Goal: Task Accomplishment & Management: Complete application form

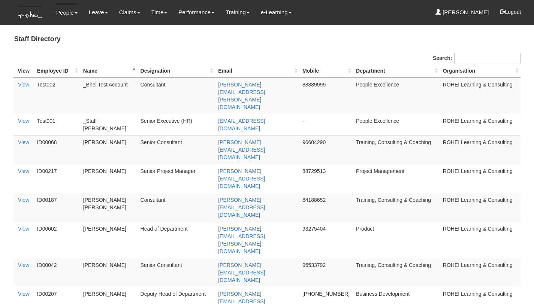
select select "50"
click at [130, 31] on link "Submit Claims" at bounding box center [143, 32] width 59 height 15
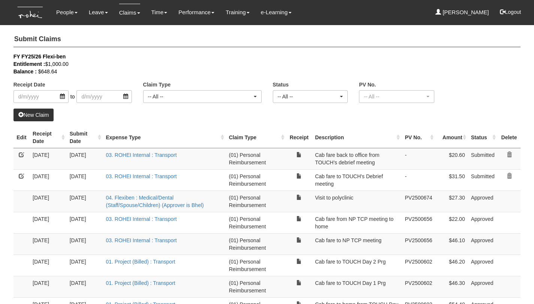
select select "50"
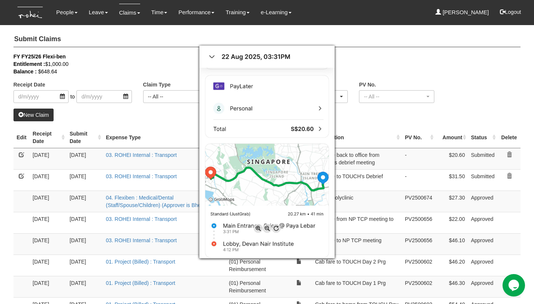
click at [173, 108] on div at bounding box center [267, 152] width 534 height 304
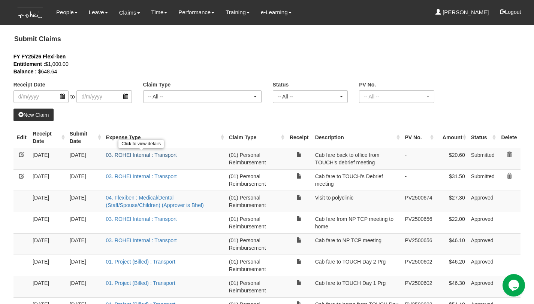
click at [163, 152] on link "03. ROHEI Internal : Transport" at bounding box center [141, 155] width 71 height 6
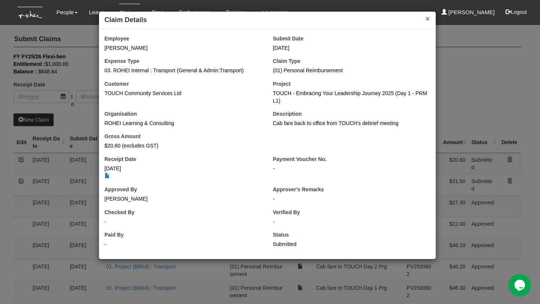
click at [429, 20] on button "×" at bounding box center [427, 19] width 4 height 8
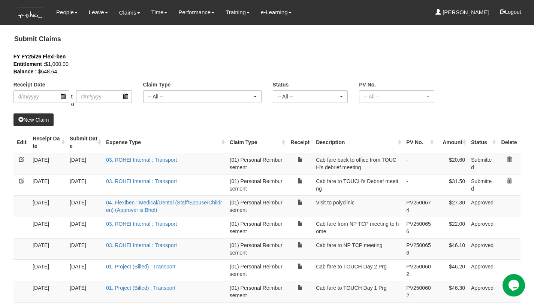
click at [43, 118] on link "New Claim" at bounding box center [33, 120] width 40 height 13
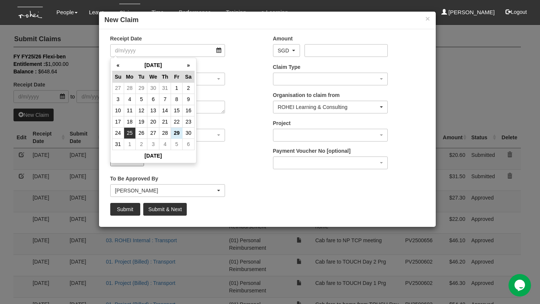
click at [133, 133] on td "25" at bounding box center [130, 132] width 12 height 11
type input "25/8/2025"
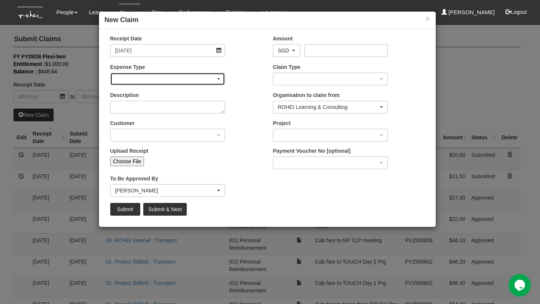
click at [139, 79] on div "button" at bounding box center [168, 79] width 114 height 12
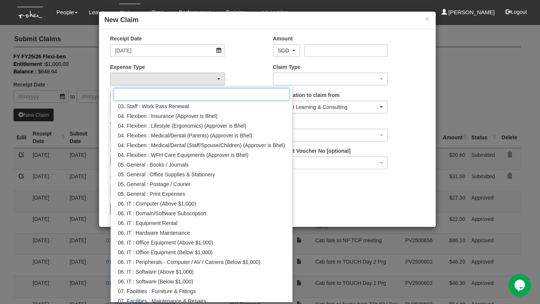
scroll to position [198, 0]
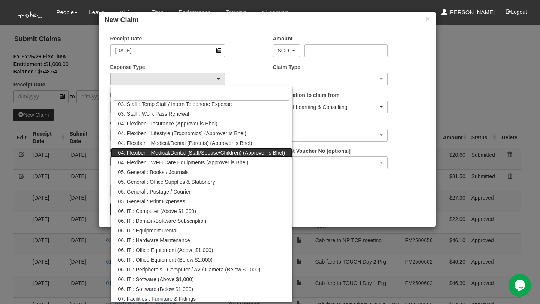
click at [231, 153] on span "04. Flexiben : Medical/Dental (Staff/Spouse/Children) (Approver is Bhel)" at bounding box center [201, 152] width 167 height 7
select select "146"
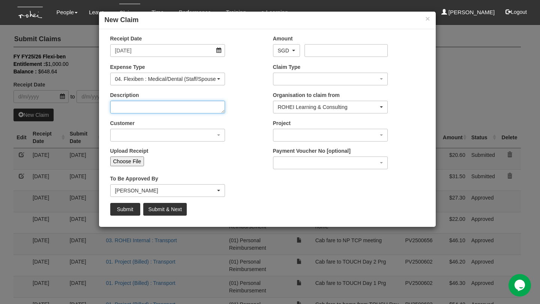
click at [189, 109] on textarea "Description" at bounding box center [167, 107] width 115 height 13
type textarea "Medical claim"
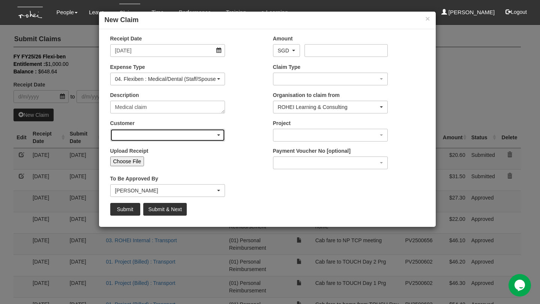
click at [204, 136] on div "button" at bounding box center [168, 135] width 114 height 12
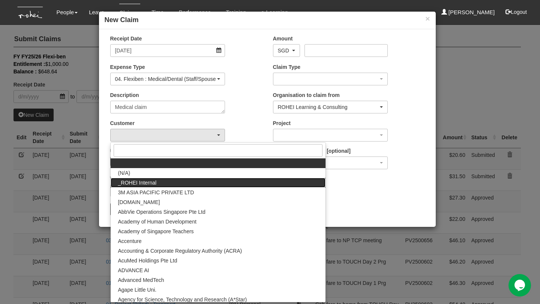
click at [195, 179] on link "_ROHEI Internal" at bounding box center [218, 183] width 215 height 10
select select "397"
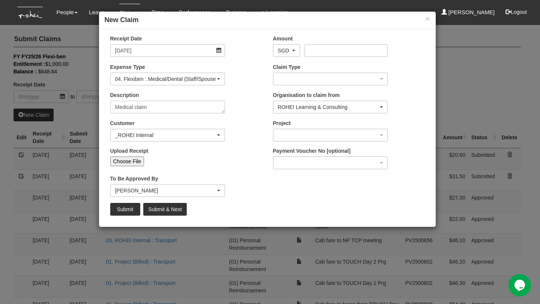
click at [135, 162] on input "Choose File" at bounding box center [127, 162] width 34 height 10
type input "C:\fakepath\Medical Claim_25Aug25.jpeg"
type input "Choose Another File"
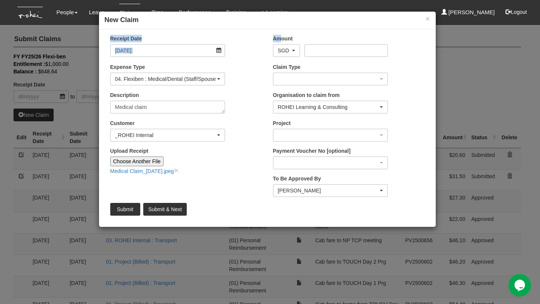
drag, startPoint x: 278, startPoint y: 24, endPoint x: 279, endPoint y: 37, distance: 13.2
click at [279, 37] on div "× New Claim Receipt Date 25/8/2025 Amount AED AFN ALL AMD ANG AOA ARS AUD AWG A…" at bounding box center [267, 119] width 337 height 216
click at [252, 94] on div "Description Medical claim" at bounding box center [186, 105] width 163 height 28
click at [332, 52] on input "Amount" at bounding box center [345, 50] width 83 height 13
type input "19.20"
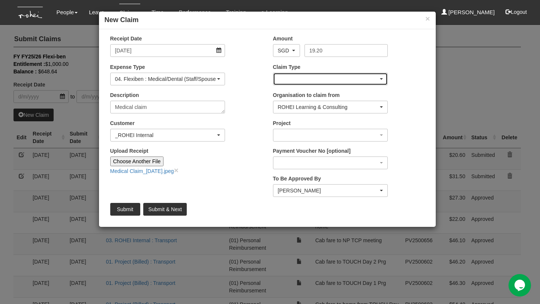
click at [310, 79] on div "button" at bounding box center [330, 79] width 114 height 12
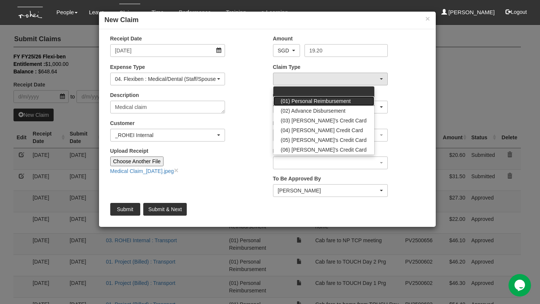
click at [339, 101] on span "(01) Personal Reimbursement" at bounding box center [316, 100] width 70 height 7
select select "14"
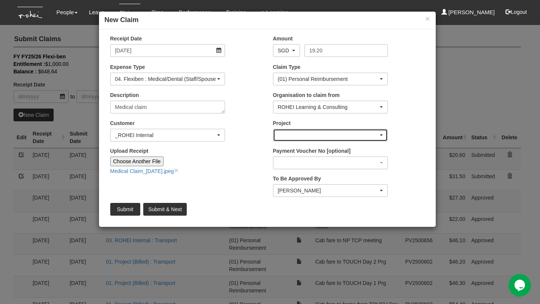
click at [353, 132] on div "button" at bounding box center [330, 135] width 114 height 12
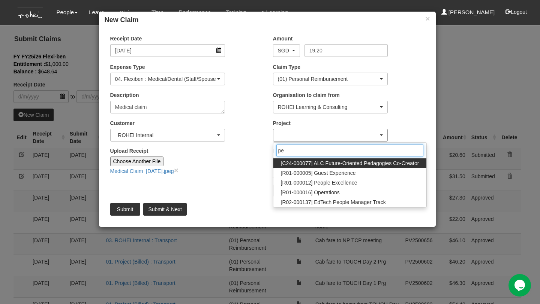
type input "peo"
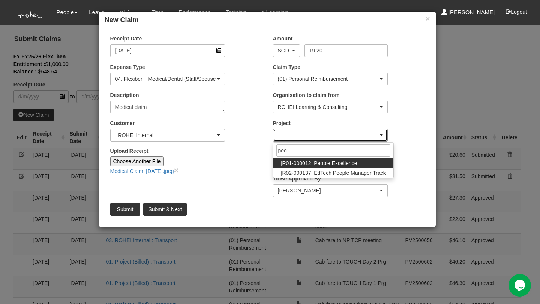
select select "1221"
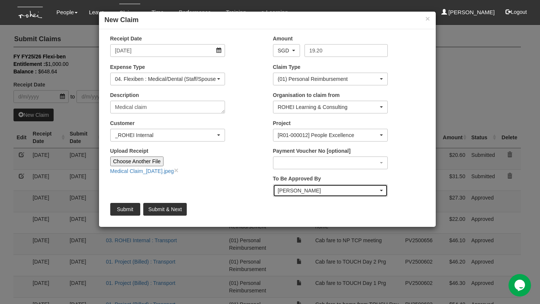
click at [352, 189] on div "Rachel Khoo" at bounding box center [328, 190] width 101 height 7
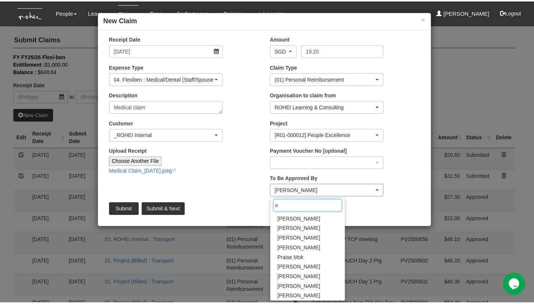
scroll to position [0, 0]
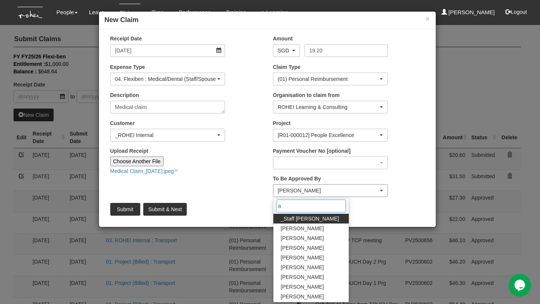
type input "am"
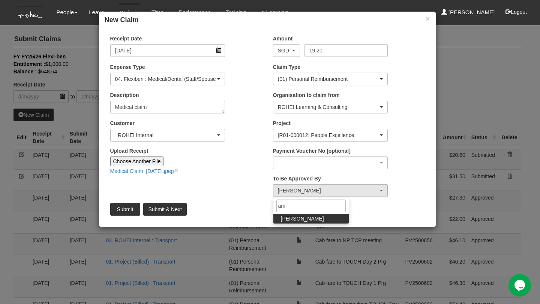
click at [314, 219] on link "Amanda Ho" at bounding box center [310, 219] width 75 height 10
select select "edb3de3f-770e-4307-a283-f606937ddba3"
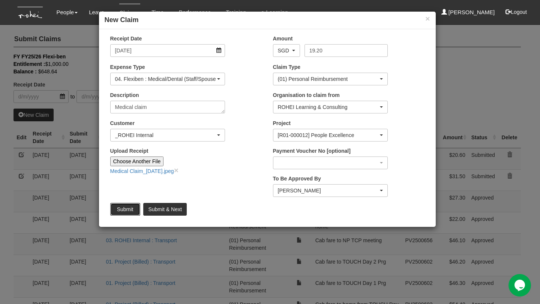
click at [129, 207] on input "Submit" at bounding box center [125, 209] width 30 height 13
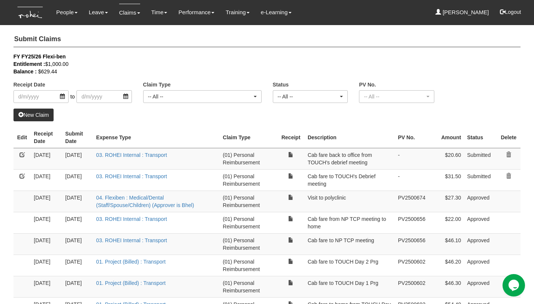
select select "50"
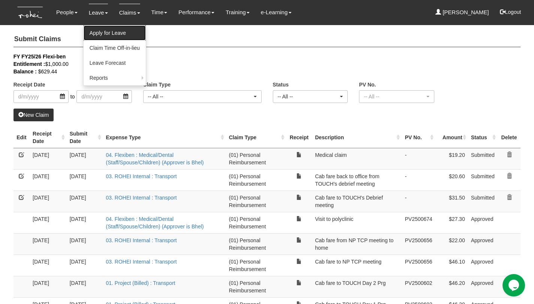
click at [99, 33] on link "Apply for Leave" at bounding box center [115, 32] width 62 height 15
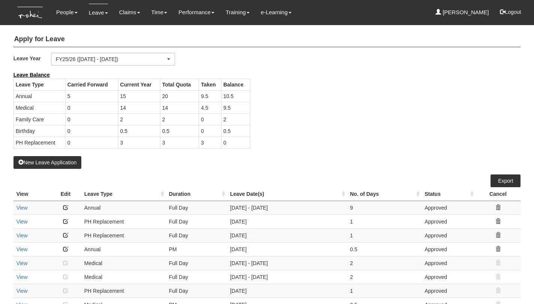
select select "50"
click at [64, 166] on button "New Leave Application" at bounding box center [47, 162] width 68 height 13
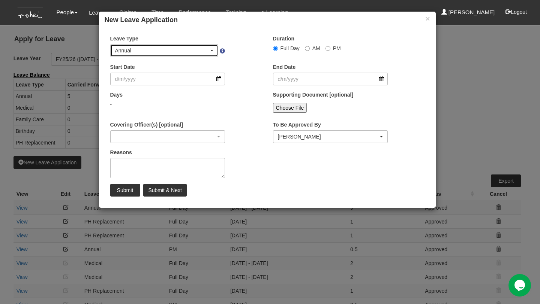
click at [198, 50] on div "Annual" at bounding box center [162, 50] width 94 height 7
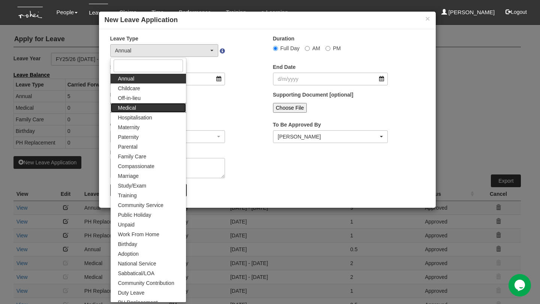
click at [162, 109] on link "Medical" at bounding box center [148, 108] width 75 height 10
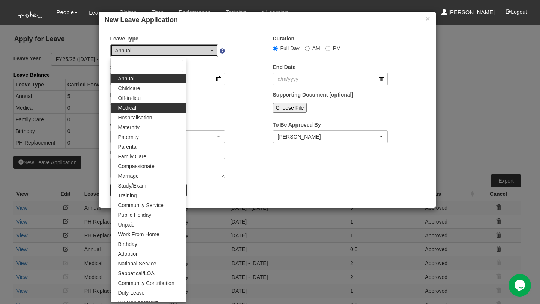
select select "4"
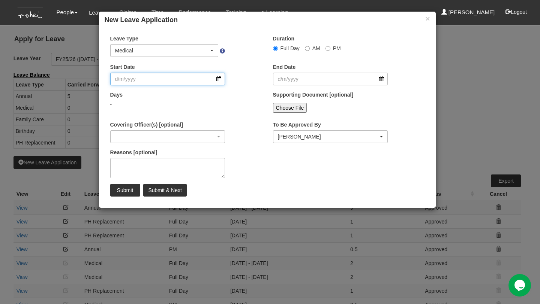
click at [160, 82] on input "Start Date" at bounding box center [167, 79] width 115 height 13
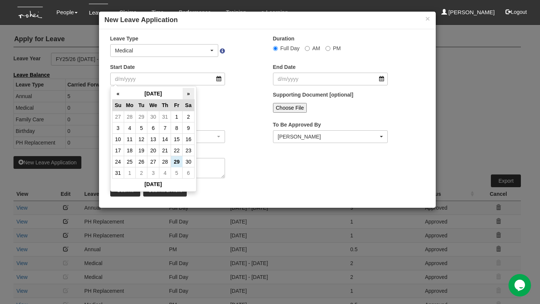
click at [189, 97] on th "»" at bounding box center [189, 94] width 12 height 12
click at [117, 98] on th "«" at bounding box center [118, 94] width 12 height 12
click at [132, 164] on td "25" at bounding box center [130, 161] width 12 height 11
type input "25/8/2025"
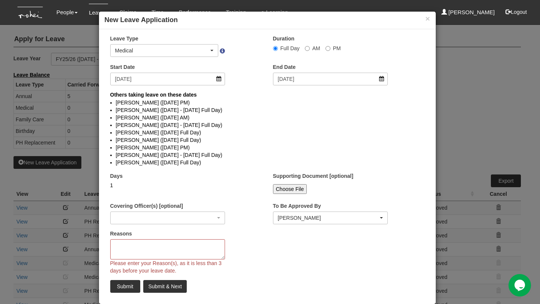
select select
click at [310, 80] on input "25/8/2025" at bounding box center [330, 79] width 115 height 13
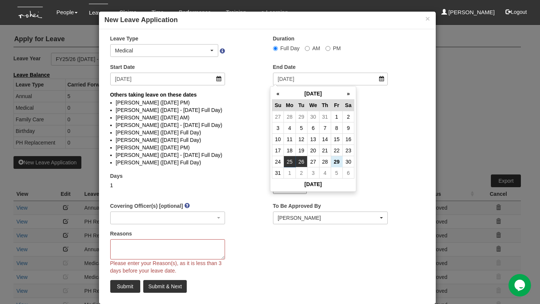
click at [302, 162] on td "26" at bounding box center [301, 161] width 12 height 11
type input "26/8/2025"
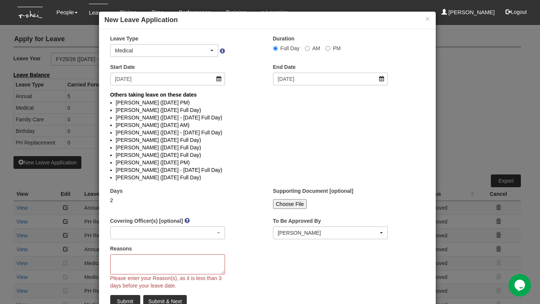
select select
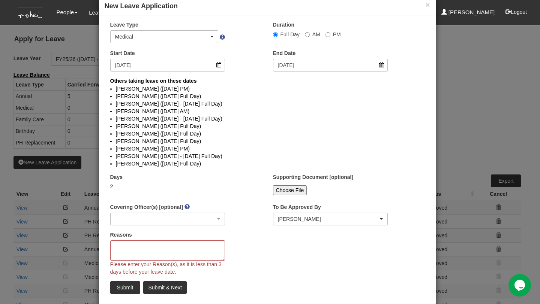
scroll to position [27, 0]
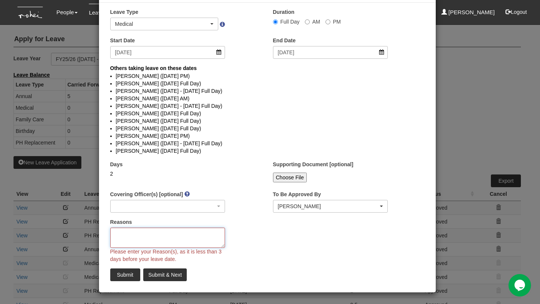
click at [203, 234] on textarea "Reasons" at bounding box center [167, 238] width 115 height 20
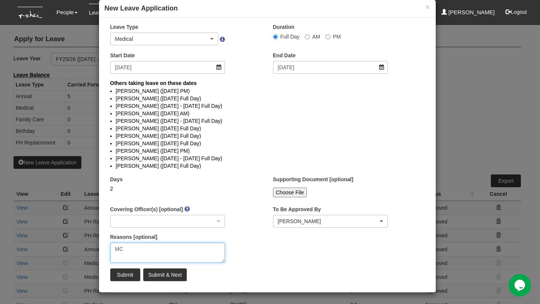
scroll to position [11, 0]
type textarea "MC"
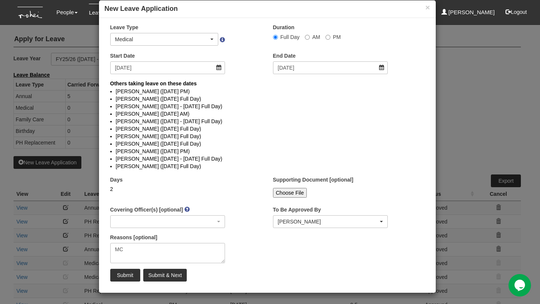
click at [282, 195] on input "Choose File" at bounding box center [290, 193] width 34 height 10
type input "C:\fakepath\MC 25-26Aug.jpeg"
click at [349, 220] on div "Rachel Khoo" at bounding box center [328, 221] width 101 height 7
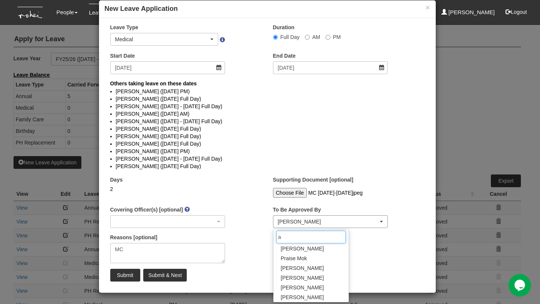
scroll to position [0, 0]
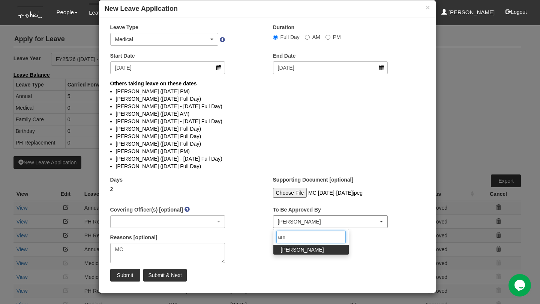
type input "ama"
click at [327, 246] on link "Amanda Ho" at bounding box center [310, 250] width 75 height 10
select select "edb3de3f-770e-4307-a283-f606937ddba3"
click at [121, 278] on input "Submit" at bounding box center [125, 275] width 30 height 13
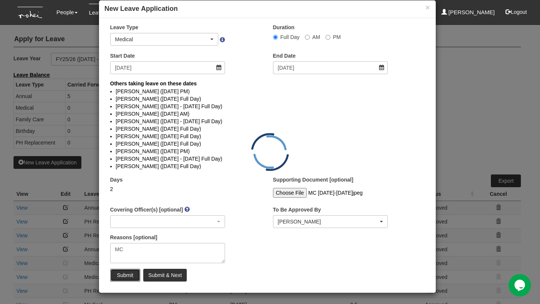
select select "1"
select select
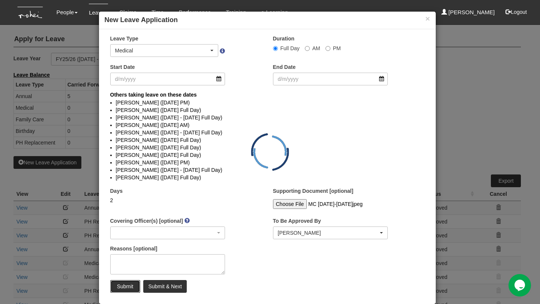
select select "50"
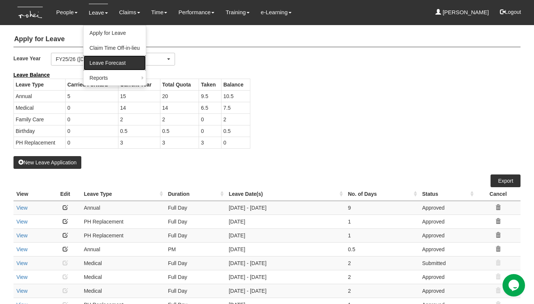
click at [111, 60] on link "Leave Forecast" at bounding box center [115, 62] width 62 height 15
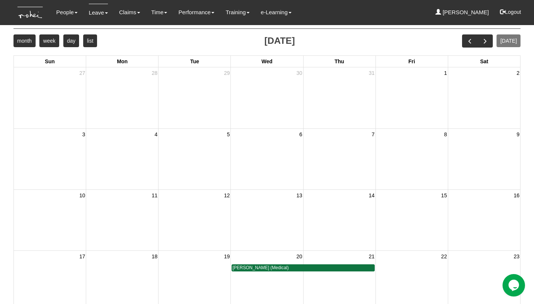
scroll to position [31, 0]
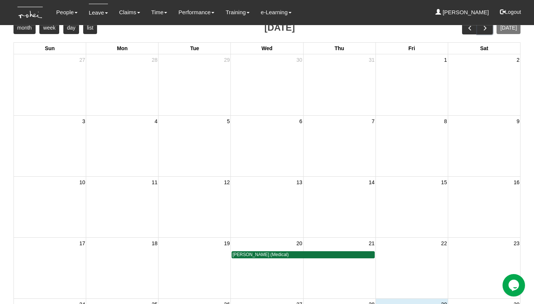
click at [488, 32] on button "next" at bounding box center [484, 27] width 15 height 13
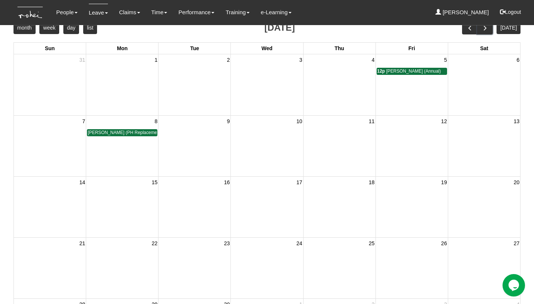
click at [488, 33] on button "next" at bounding box center [484, 27] width 15 height 13
click at [489, 31] on span "next" at bounding box center [485, 28] width 8 height 8
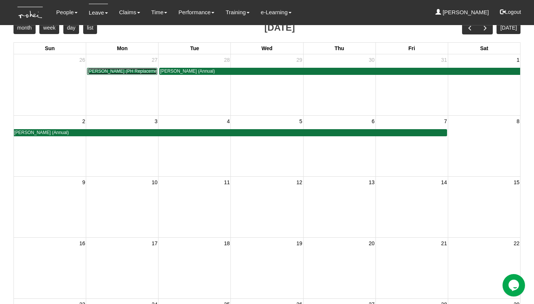
click at [127, 71] on span "Carolin Leong (PH Replacement)" at bounding box center [125, 71] width 75 height 5
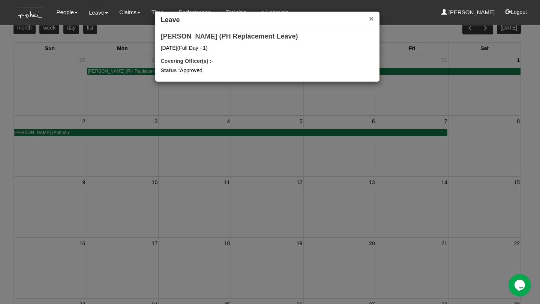
click at [369, 21] on button "×" at bounding box center [371, 19] width 4 height 8
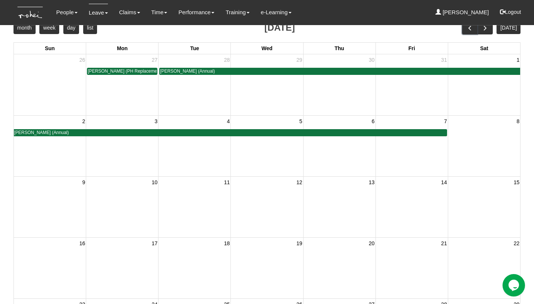
click at [474, 31] on span "prev" at bounding box center [470, 28] width 8 height 8
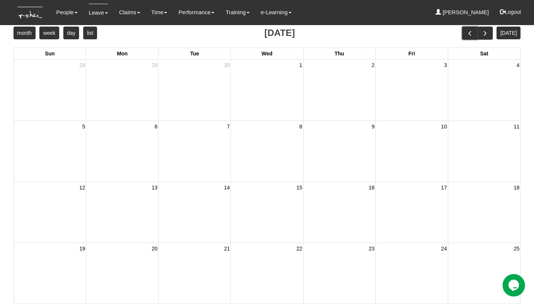
scroll to position [0, 0]
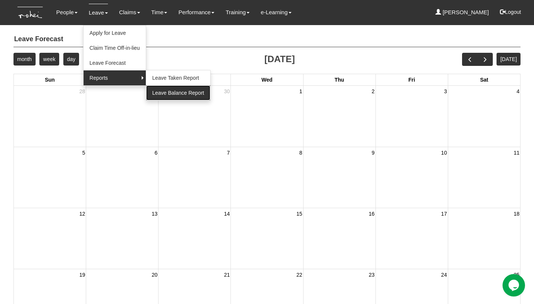
click at [162, 87] on link "Leave Balance Report" at bounding box center [178, 92] width 64 height 15
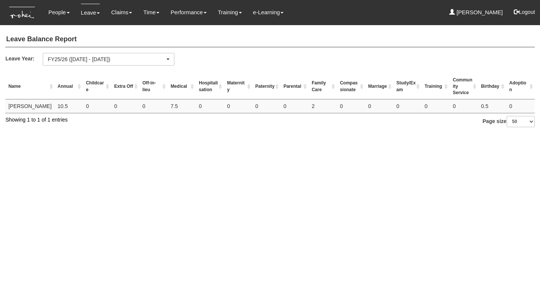
select select "50"
click at [527, 10] on button "Logout" at bounding box center [524, 12] width 32 height 18
